Goal: Complete application form: Complete application form

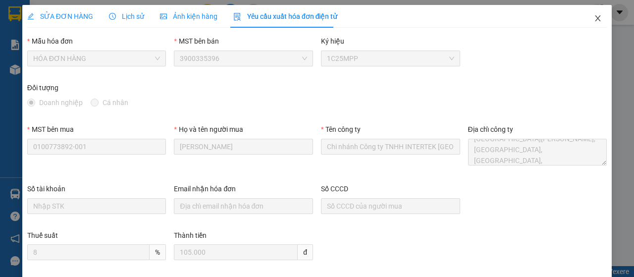
click at [595, 17] on icon "close" at bounding box center [597, 18] width 5 height 6
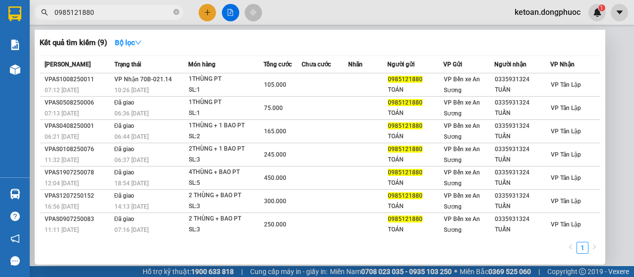
drag, startPoint x: 92, startPoint y: 8, endPoint x: 103, endPoint y: 18, distance: 14.0
click at [94, 9] on input "0985121880" at bounding box center [112, 12] width 117 height 11
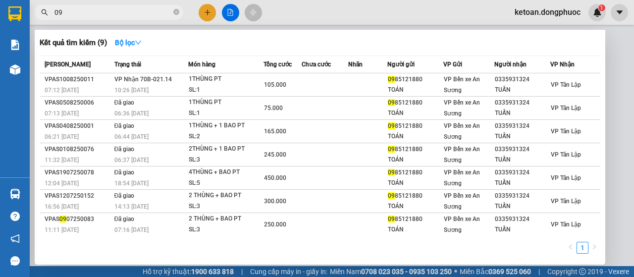
type input "0"
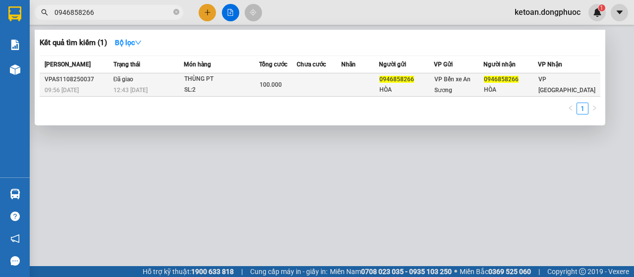
type input "0946858266"
click at [216, 88] on div "SL: 2" at bounding box center [221, 90] width 74 height 11
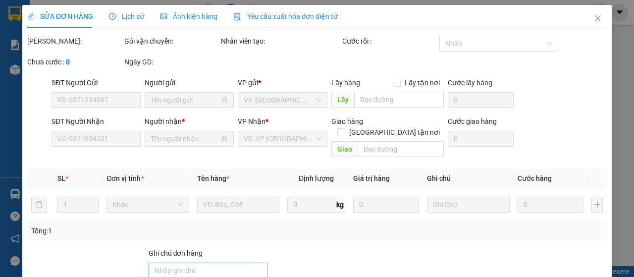
type input "0946858266"
type input "HÒA"
type input "0946858266"
type input "HÒA"
type input "100.000"
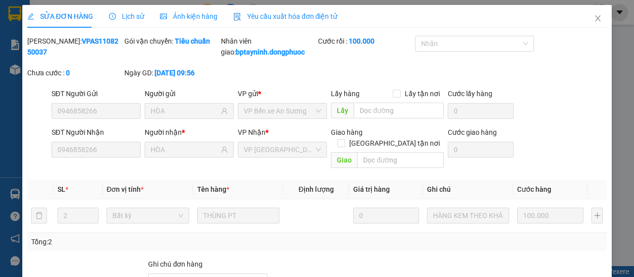
click at [284, 18] on span "Yêu cầu xuất hóa đơn điện tử" at bounding box center [285, 16] width 105 height 8
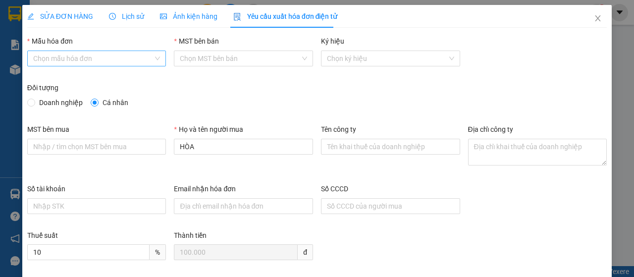
click at [118, 58] on input "Mẫu hóa đơn" at bounding box center [93, 58] width 120 height 15
click at [105, 89] on div "Đối tượng" at bounding box center [316, 89] width 579 height 15
click at [106, 59] on input "Mẫu hóa đơn" at bounding box center [93, 58] width 120 height 15
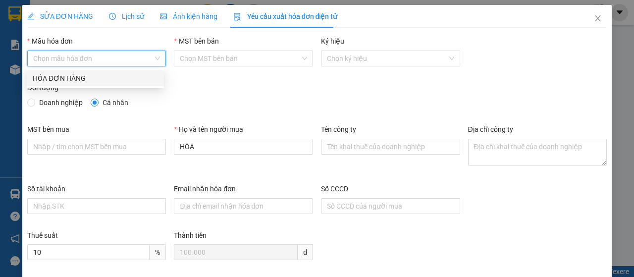
click at [100, 72] on div "HÓA ĐƠN HÀNG" at bounding box center [95, 78] width 137 height 16
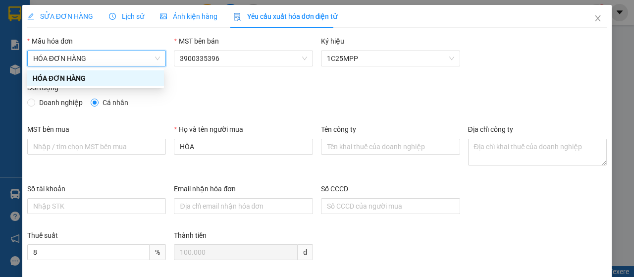
type input "8"
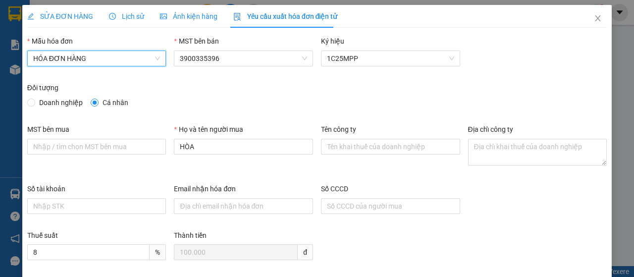
click at [62, 105] on span "Doanh nghiệp" at bounding box center [61, 102] width 52 height 11
click at [34, 105] on input "Doanh nghiệp" at bounding box center [30, 102] width 7 height 7
radio input "true"
radio input "false"
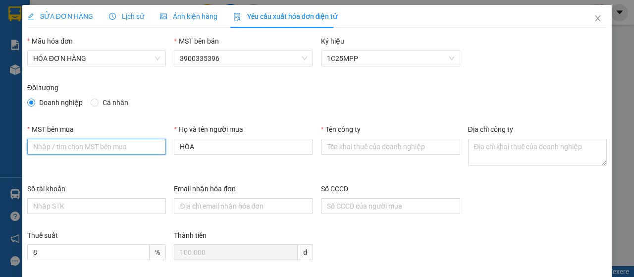
click at [130, 149] on input "MST bên mua" at bounding box center [96, 147] width 139 height 16
paste input "0312968533"
click at [35, 147] on input "0312968533" at bounding box center [96, 147] width 139 height 16
type input "0312968533"
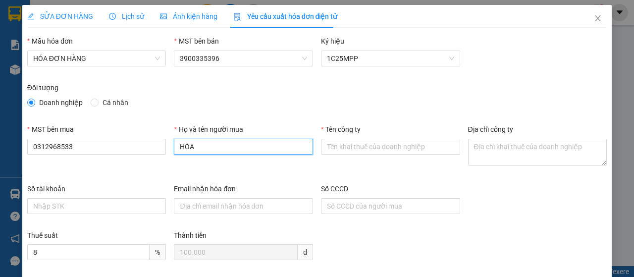
click at [223, 148] on input "HÒA" at bounding box center [243, 147] width 139 height 16
drag, startPoint x: 223, startPoint y: 148, endPoint x: 169, endPoint y: 156, distance: 54.5
click at [170, 154] on div "Họ và tên người mua HÒA" at bounding box center [243, 153] width 147 height 59
type input "[PERSON_NAME]"
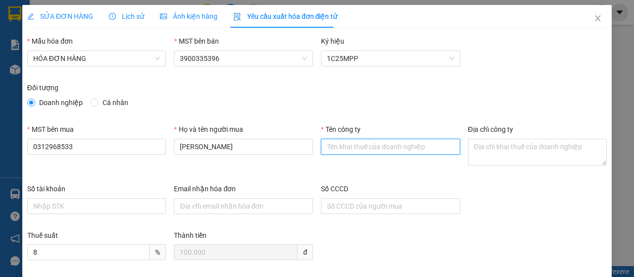
click at [342, 140] on input "Tên công ty" at bounding box center [390, 147] width 139 height 16
paste input "CÔNG TY TNHH THƯƠNG MẠI DỊCH VỤ HANA KIM BÁCH NGUYÊN"
type input "CÔNG TY TNHH THƯƠNG MẠI DỊCH VỤ HANA KIM BÁCH NGUYÊN"
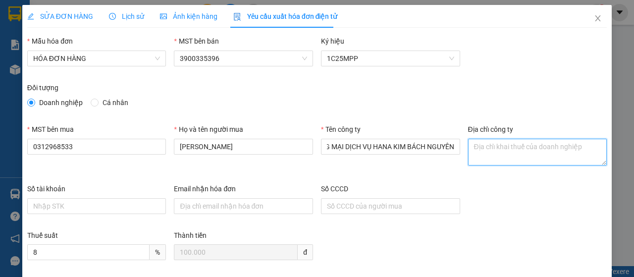
click at [492, 154] on textarea "Địa chỉ công ty" at bounding box center [537, 152] width 139 height 27
paste textarea "[STREET_ADDRESS][PERSON_NAME]"
type textarea "[STREET_ADDRESS][PERSON_NAME]"
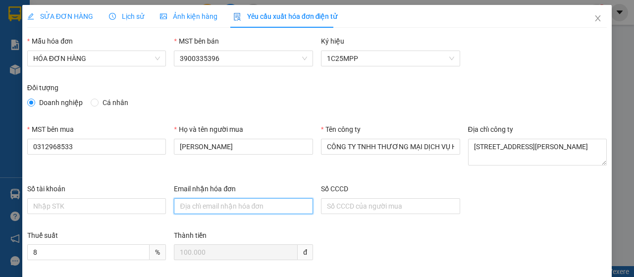
click at [233, 206] on input "Email nhận hóa đơn" at bounding box center [243, 206] width 139 height 16
paste input "[EMAIL_ADDRESS][DOMAIN_NAME]"
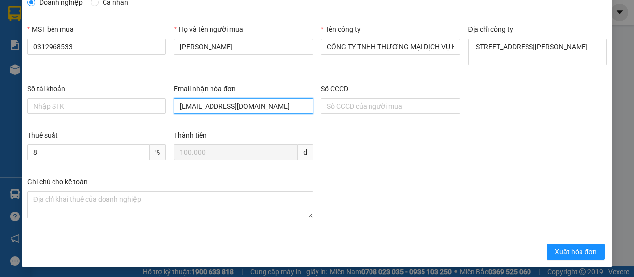
scroll to position [101, 0]
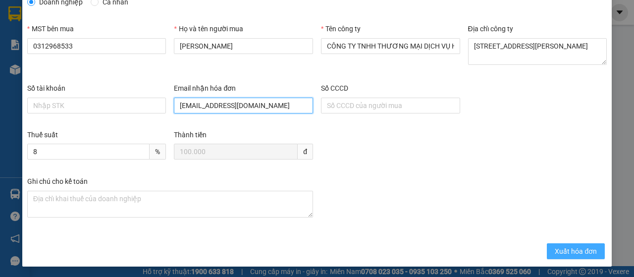
type input "[EMAIL_ADDRESS][DOMAIN_NAME]"
click at [582, 251] on span "Xuất hóa đơn" at bounding box center [576, 251] width 42 height 11
